Goal: Entertainment & Leisure: Consume media (video, audio)

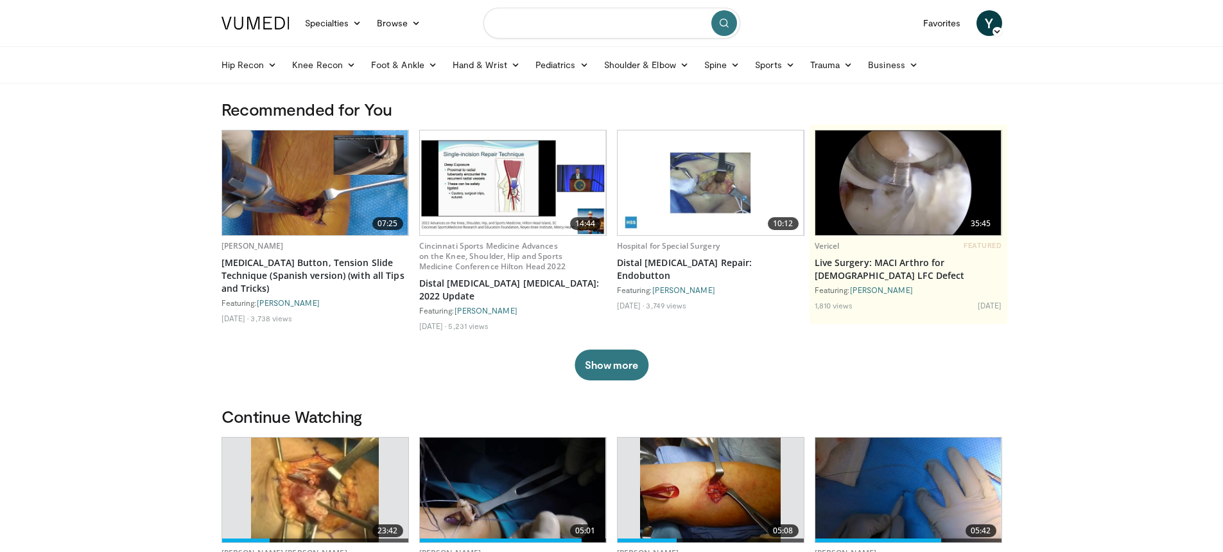
click at [687, 21] on input "Search topics, interventions" at bounding box center [612, 23] width 257 height 31
type input "********"
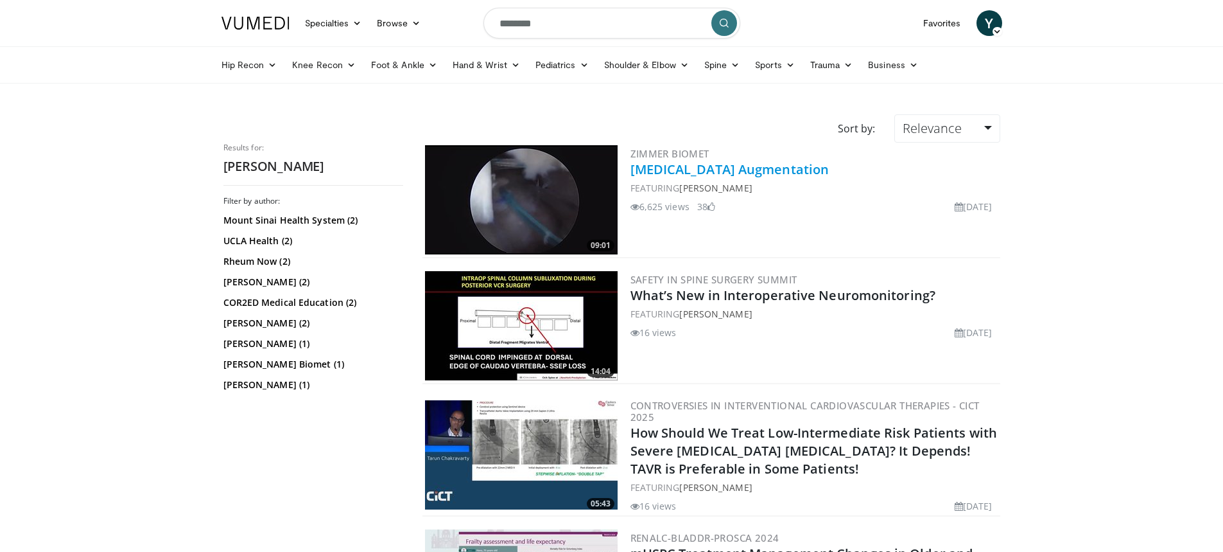
click at [706, 169] on link "[MEDICAL_DATA] Augmentation" at bounding box center [730, 169] width 199 height 17
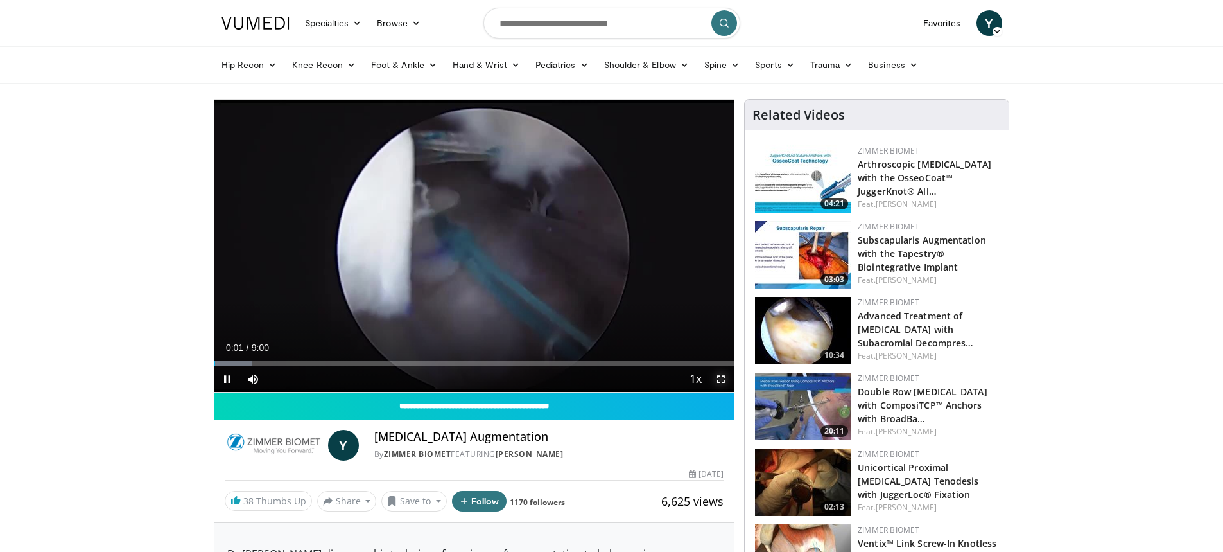
click at [718, 378] on span "Video Player" at bounding box center [721, 379] width 26 height 26
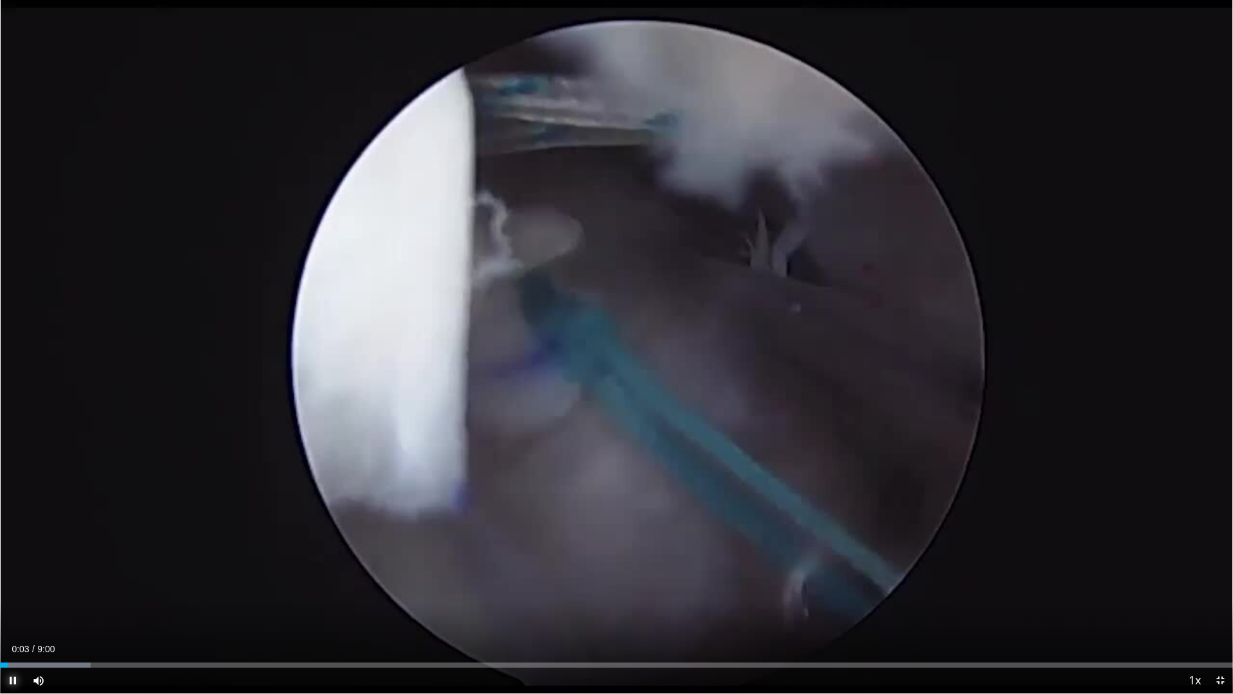
click at [17, 551] on span "Video Player" at bounding box center [13, 680] width 26 height 26
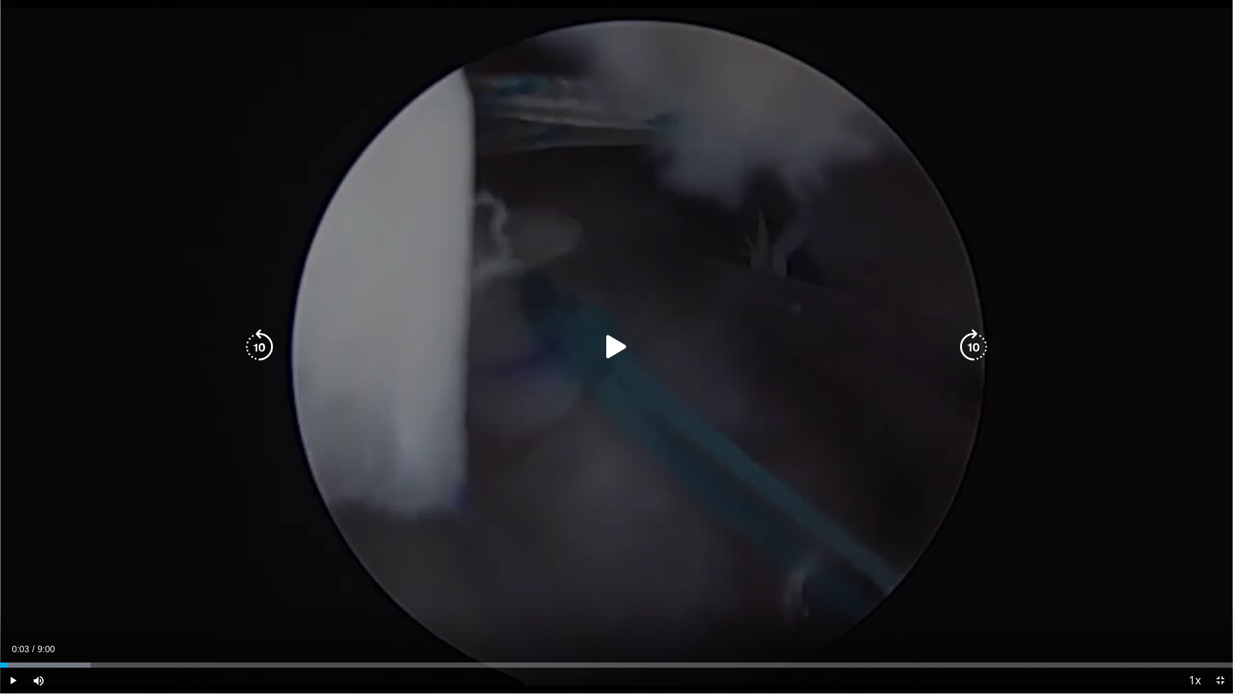
click at [612, 345] on icon "Video Player" at bounding box center [616, 347] width 36 height 36
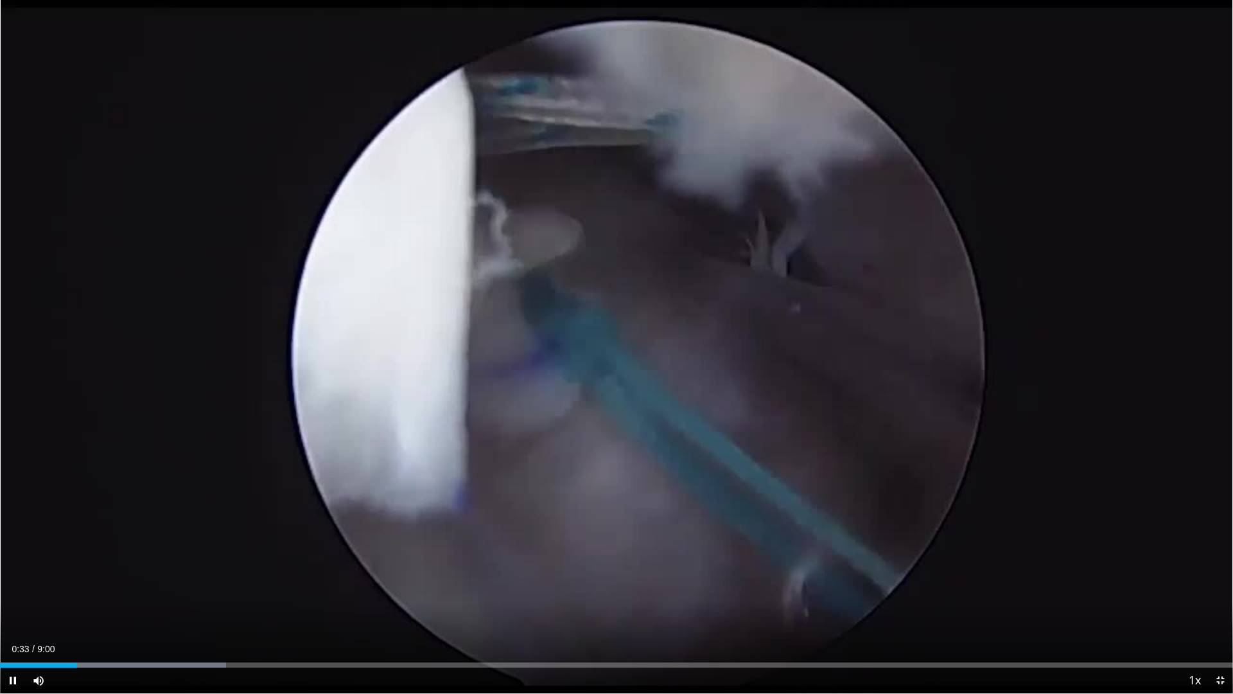
click at [607, 463] on div "10 seconds Tap to unmute" at bounding box center [616, 346] width 1233 height 693
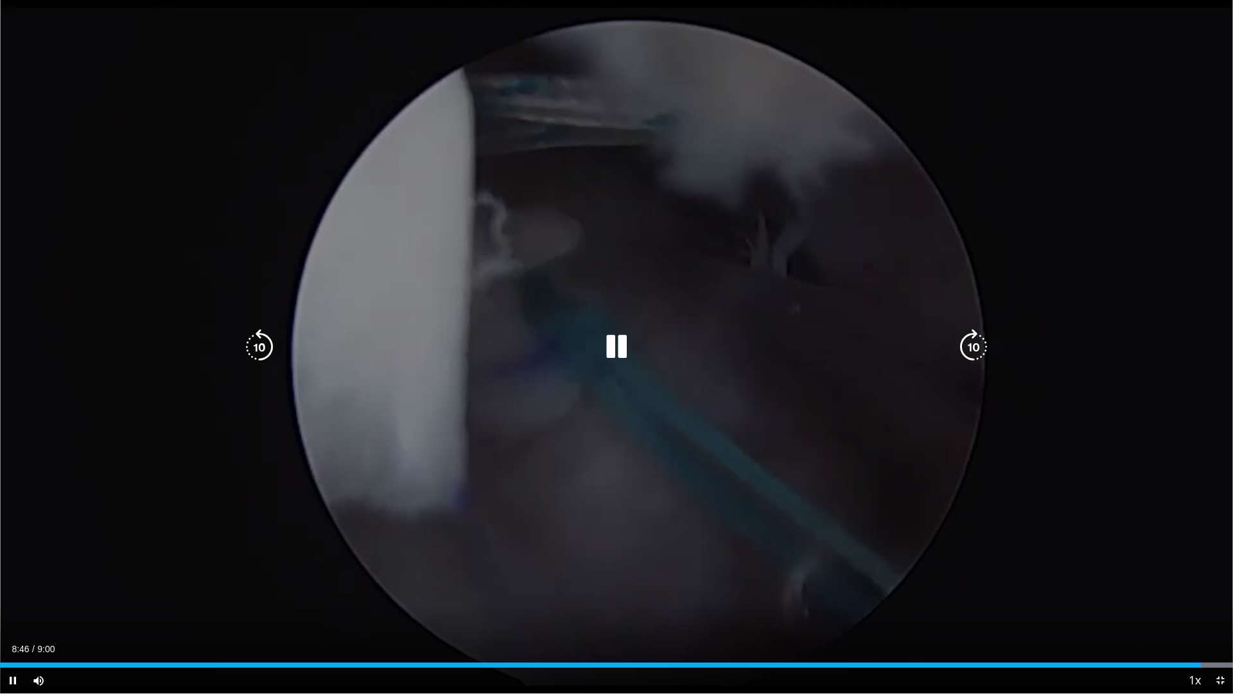
click at [1094, 260] on div "10 seconds Tap to unmute" at bounding box center [616, 346] width 1233 height 693
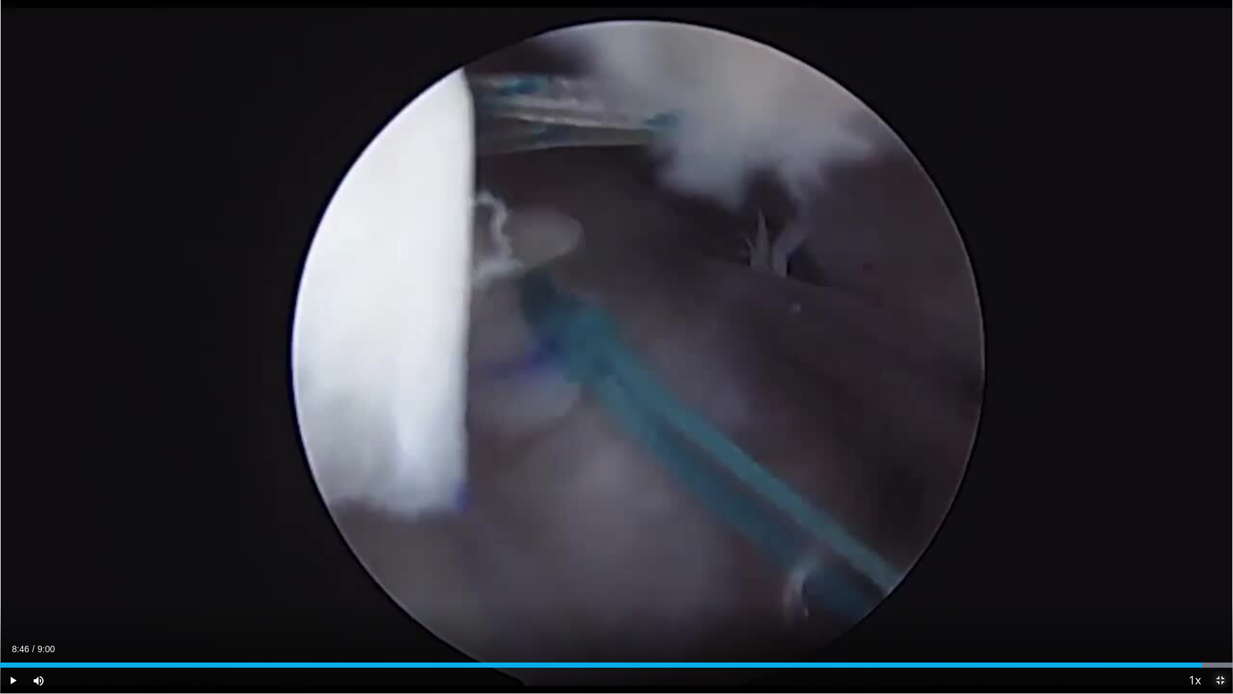
click at [1217, 551] on span "Video Player" at bounding box center [1220, 680] width 26 height 26
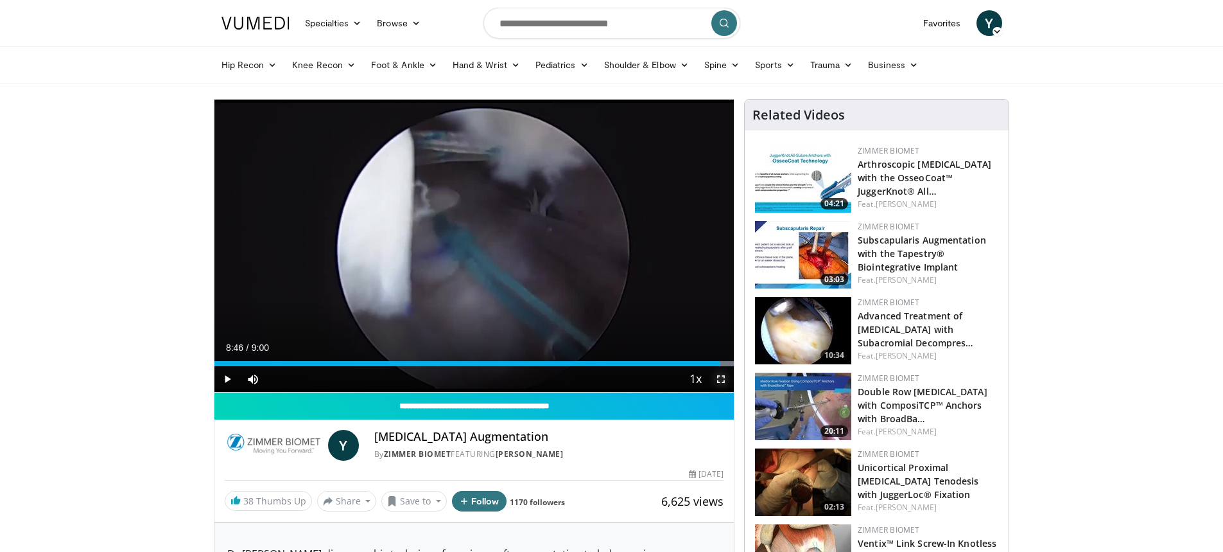
click at [719, 378] on span "Video Player" at bounding box center [721, 379] width 26 height 26
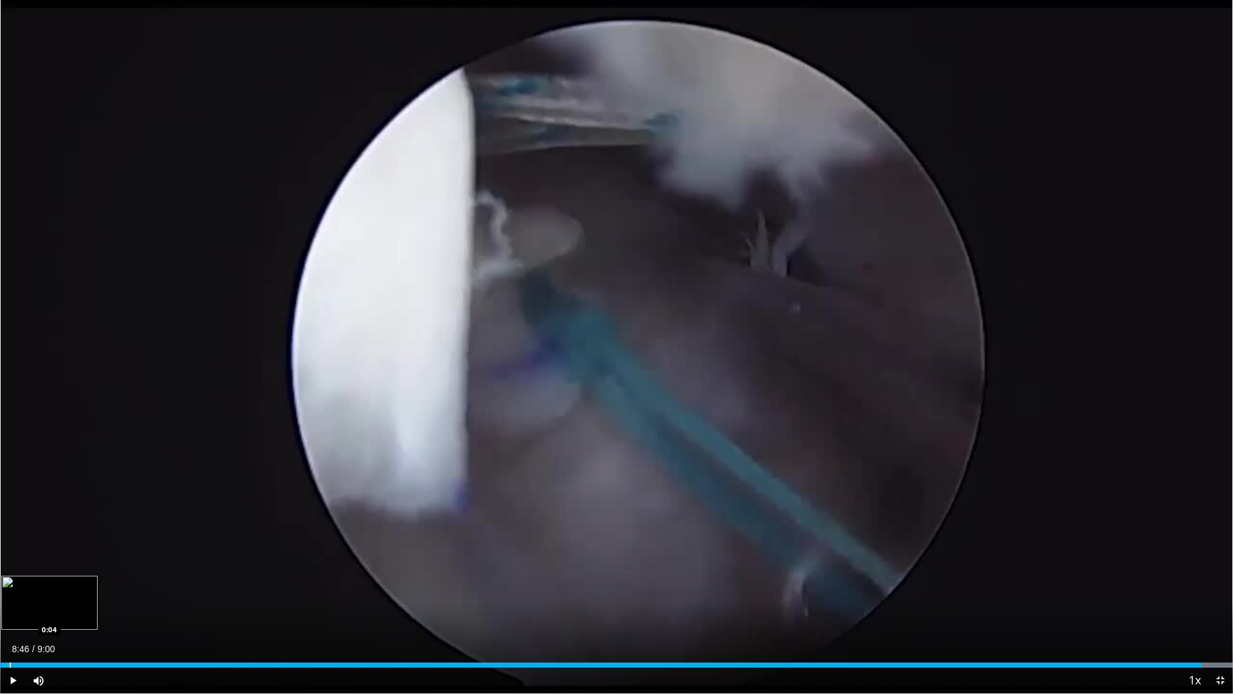
click at [10, 551] on div "Loaded : 100.00% 0:04 0:04" at bounding box center [616, 664] width 1233 height 5
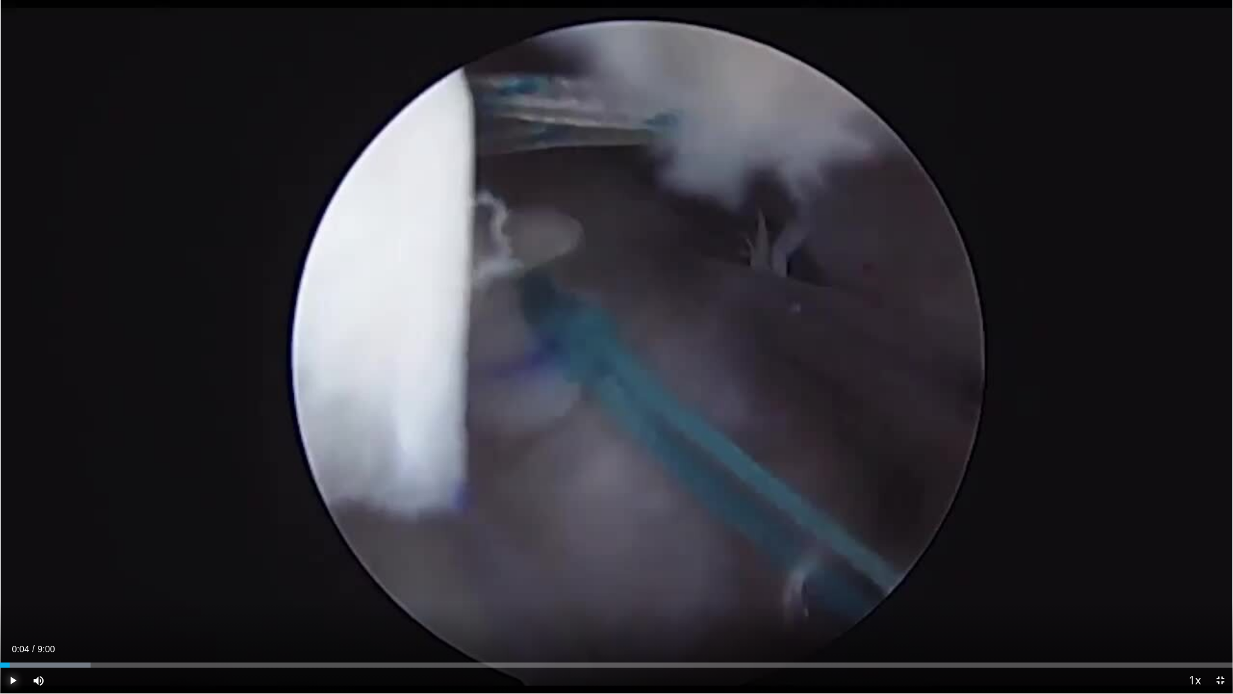
click at [10, 551] on span "Video Player" at bounding box center [13, 680] width 26 height 26
click at [35, 551] on div "Loaded : 27.52% 1:25 0:15" at bounding box center [616, 661] width 1233 height 12
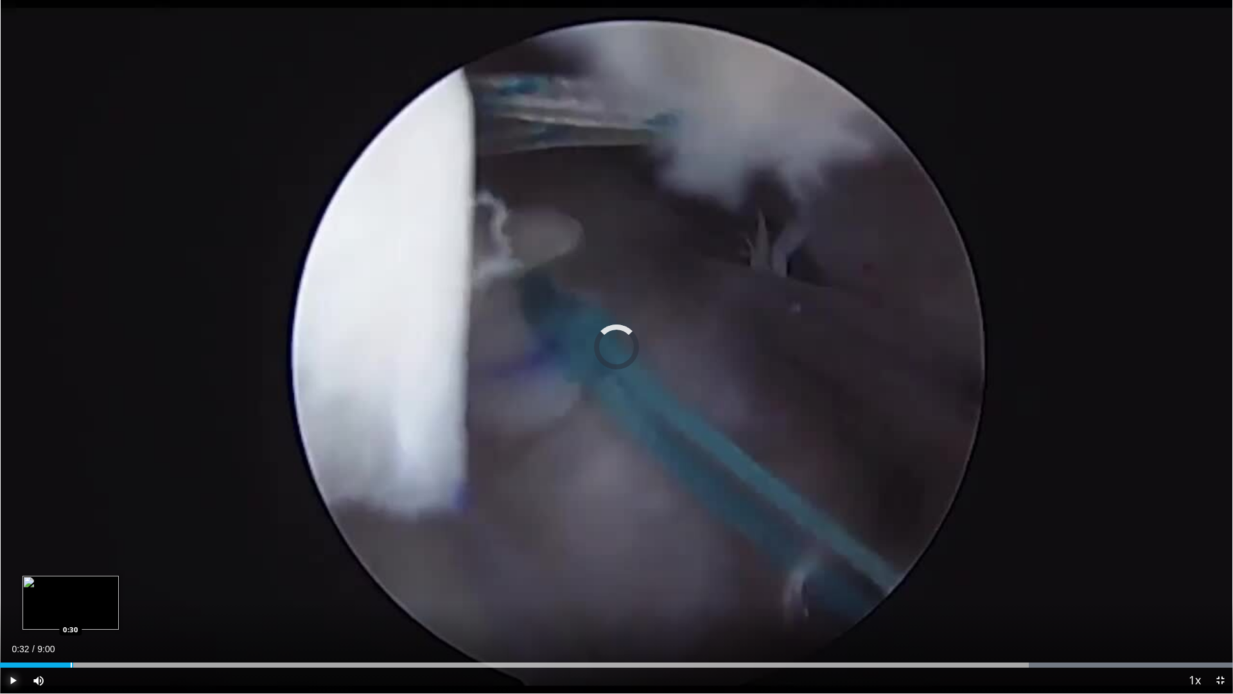
click at [73, 551] on div "Loaded : 100.00% 0:32 0:30" at bounding box center [616, 661] width 1233 height 12
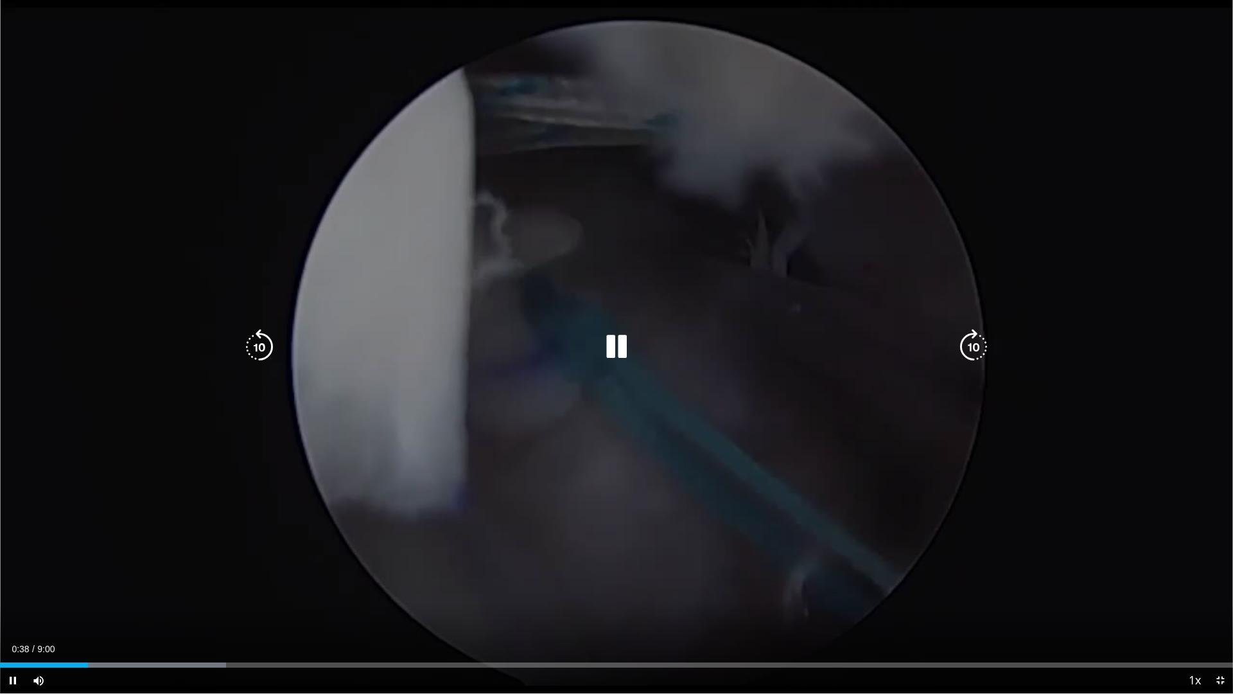
click at [55, 551] on video-js "**********" at bounding box center [616, 347] width 1233 height 694
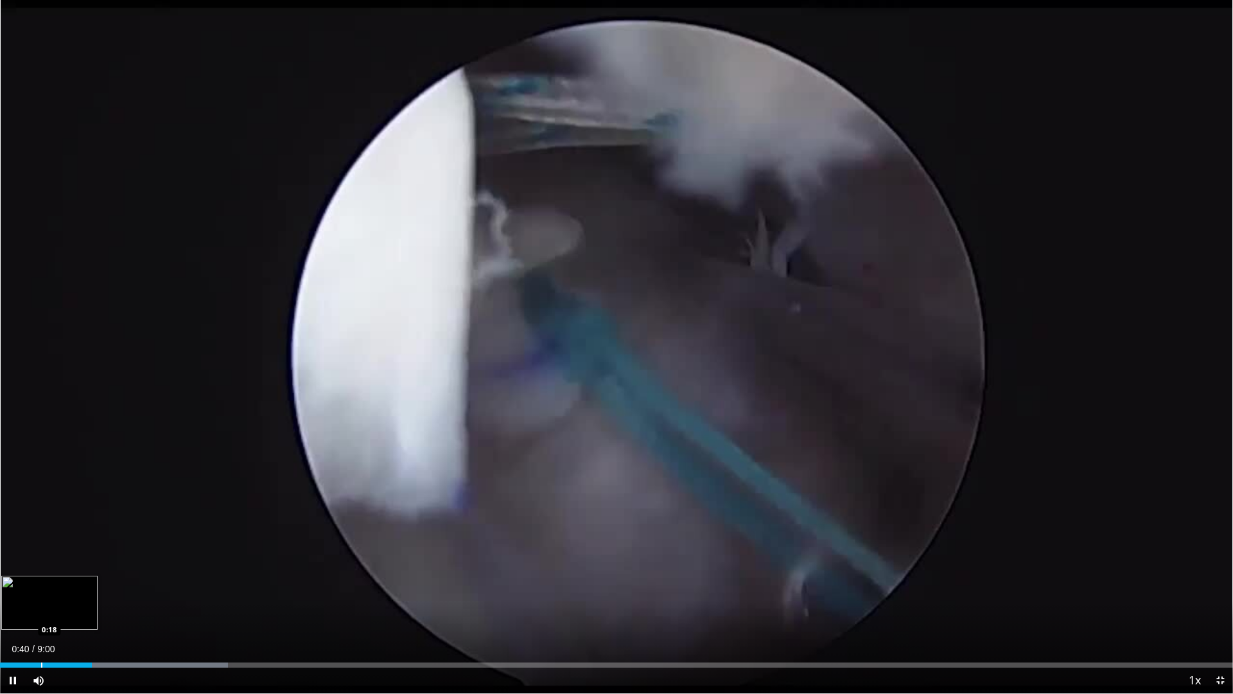
click at [41, 551] on div "Loaded : 18.50% 0:40 0:18" at bounding box center [616, 661] width 1233 height 12
click at [8, 551] on span "Video Player" at bounding box center [13, 680] width 26 height 26
click at [13, 551] on span "Video Player" at bounding box center [13, 680] width 26 height 26
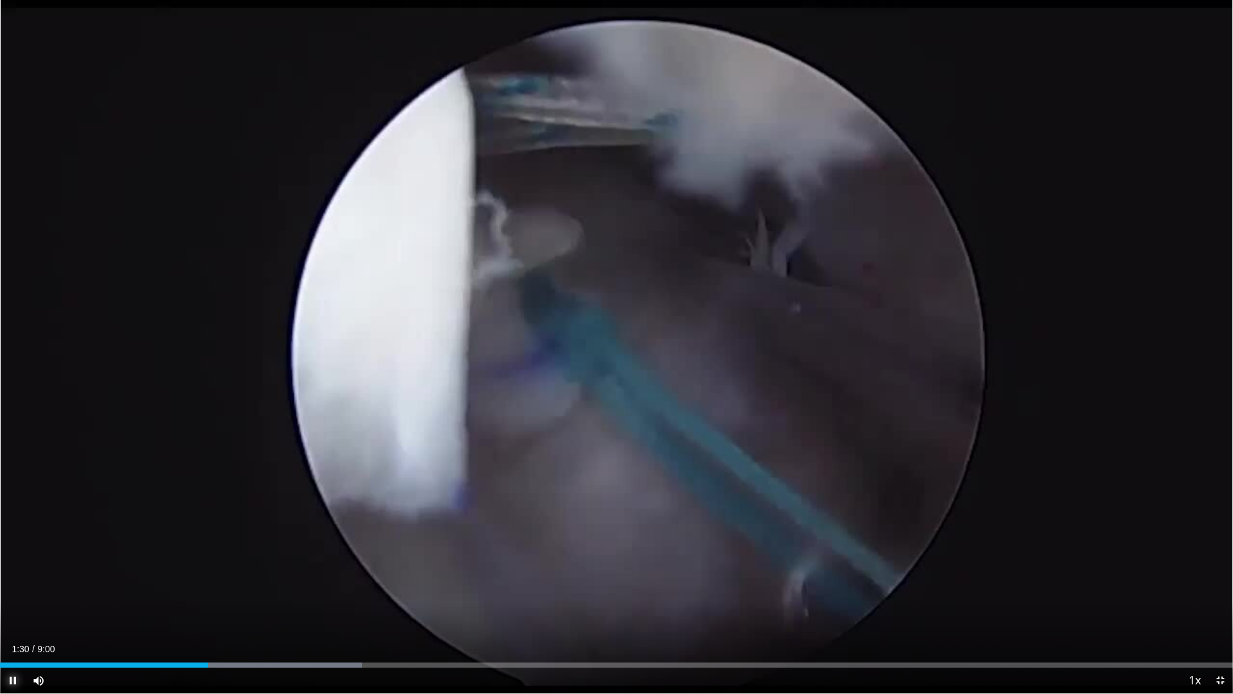
click at [19, 551] on span "Video Player" at bounding box center [13, 680] width 26 height 26
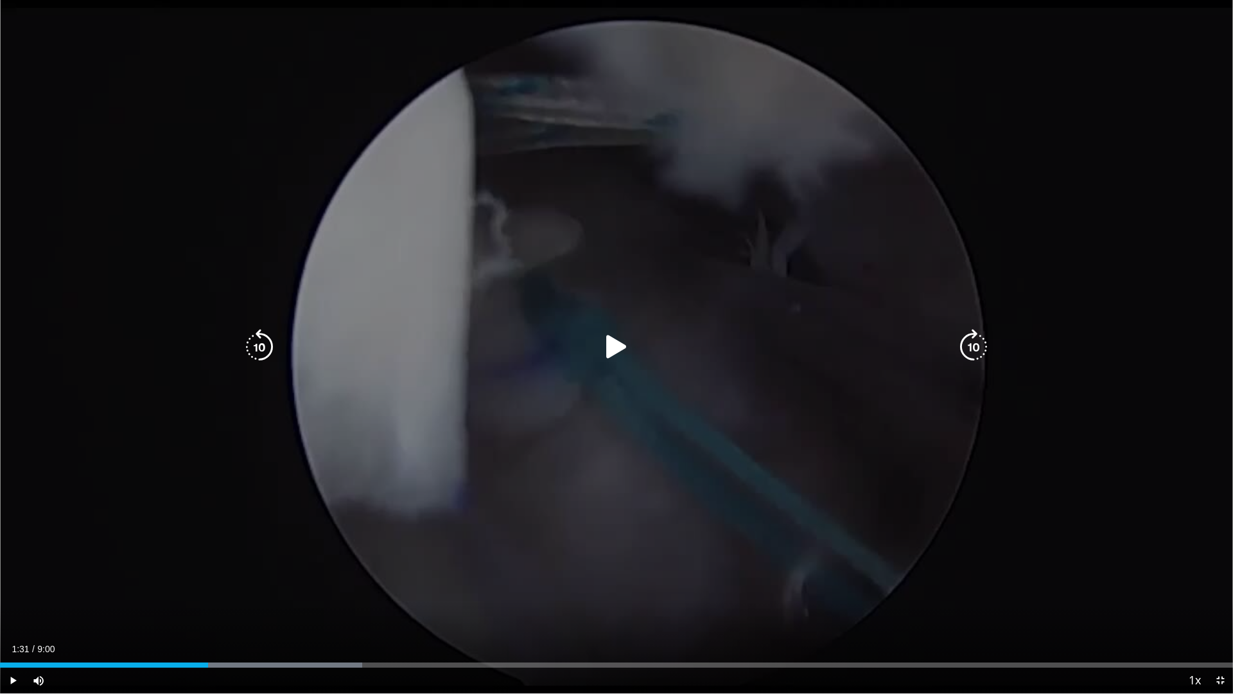
click at [229, 551] on div "10 seconds Tap to unmute" at bounding box center [616, 346] width 1233 height 693
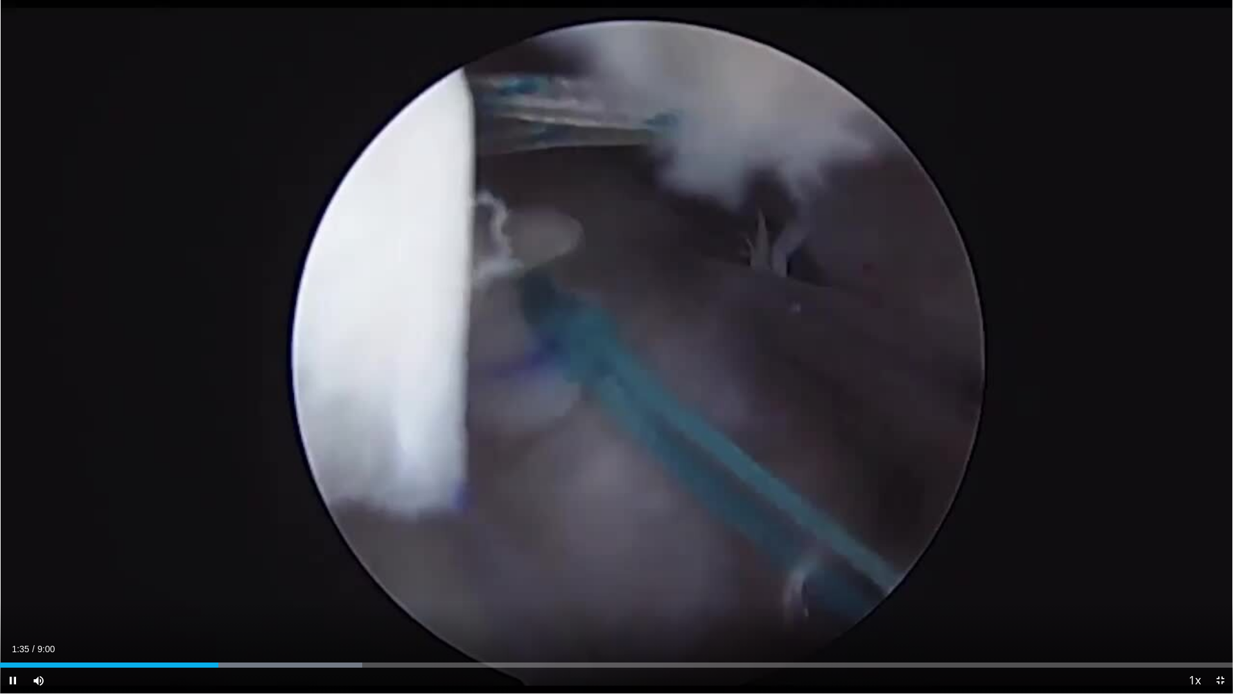
click at [222, 551] on div "Current Time 1:35 / Duration 9:00" at bounding box center [616, 649] width 1233 height 12
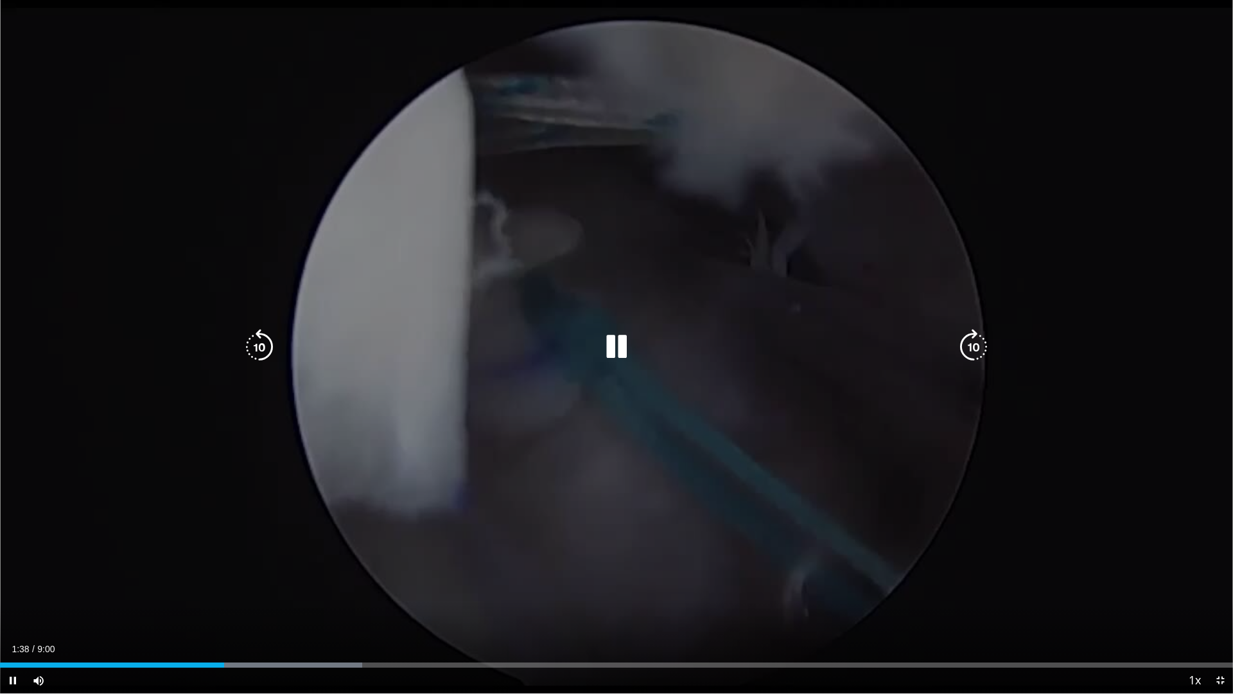
click at [679, 516] on div "10 seconds Tap to unmute" at bounding box center [616, 346] width 1233 height 693
click at [613, 362] on icon "Video Player" at bounding box center [616, 347] width 36 height 36
